Goal: Task Accomplishment & Management: Manage account settings

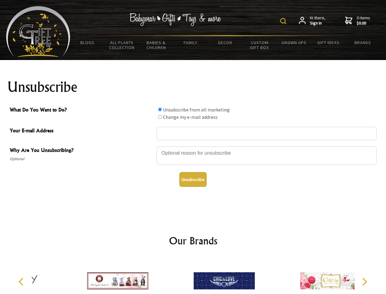
click at [285, 21] on img at bounding box center [284, 21] width 6 height 6
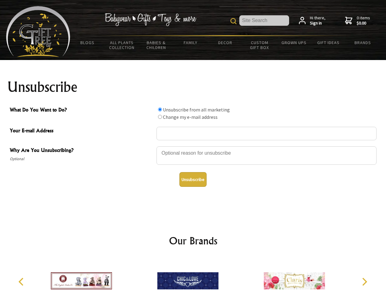
click at [193, 146] on div at bounding box center [267, 156] width 220 height 21
click at [160, 109] on input "What Do You Want to Do?" at bounding box center [160, 109] width 4 height 4
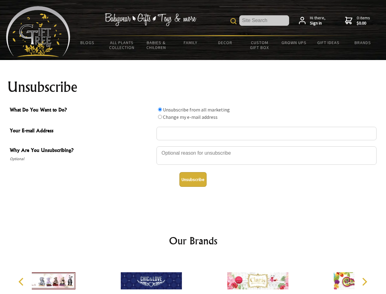
click at [160, 117] on input "What Do You Want to Do?" at bounding box center [160, 117] width 4 height 4
radio input "true"
click at [193, 179] on button "Unsubscribe" at bounding box center [193, 179] width 27 height 15
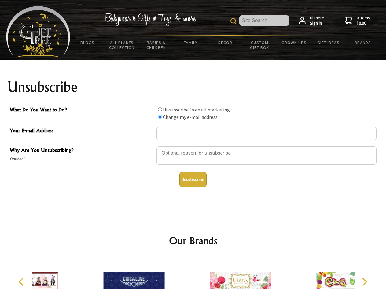
click at [22, 281] on icon "Previous" at bounding box center [22, 282] width 8 height 8
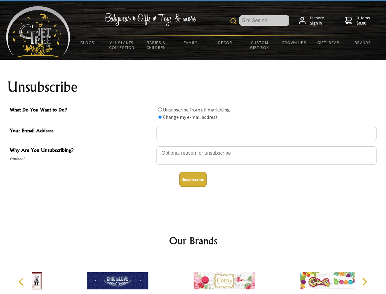
click at [365, 281] on icon "Next" at bounding box center [364, 282] width 8 height 8
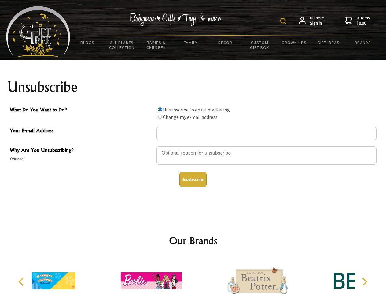
click at [285, 21] on img at bounding box center [284, 21] width 6 height 6
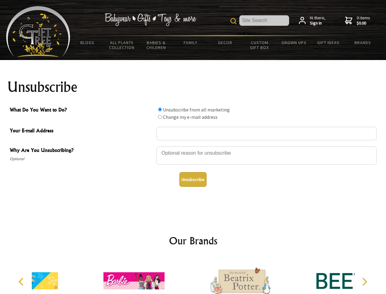
click at [193, 146] on div at bounding box center [267, 156] width 220 height 21
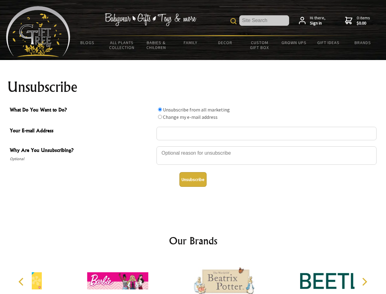
click at [160, 109] on input "What Do You Want to Do?" at bounding box center [160, 109] width 4 height 4
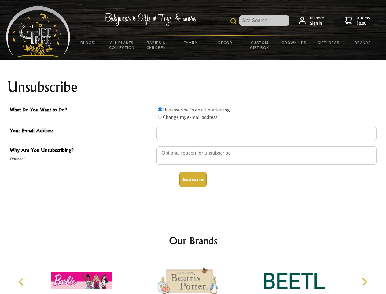
click at [160, 117] on input "What Do You Want to Do?" at bounding box center [160, 117] width 4 height 4
radio input "true"
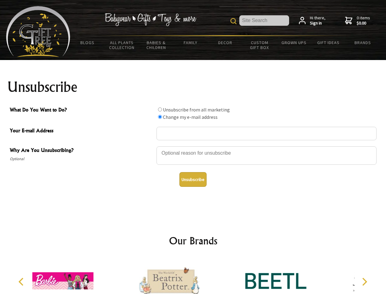
click at [193, 179] on button "Unsubscribe" at bounding box center [193, 179] width 27 height 15
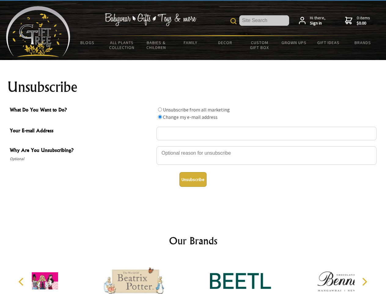
click at [193, 276] on div at bounding box center [241, 282] width 106 height 48
click at [22, 281] on icon "Previous" at bounding box center [22, 282] width 8 height 8
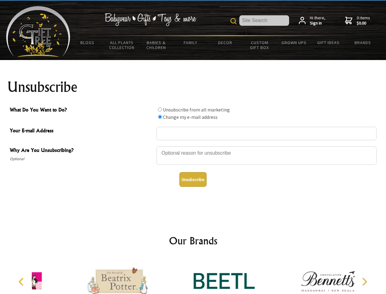
click at [365, 281] on icon "Next" at bounding box center [364, 282] width 8 height 8
